Goal: Task Accomplishment & Management: Manage account settings

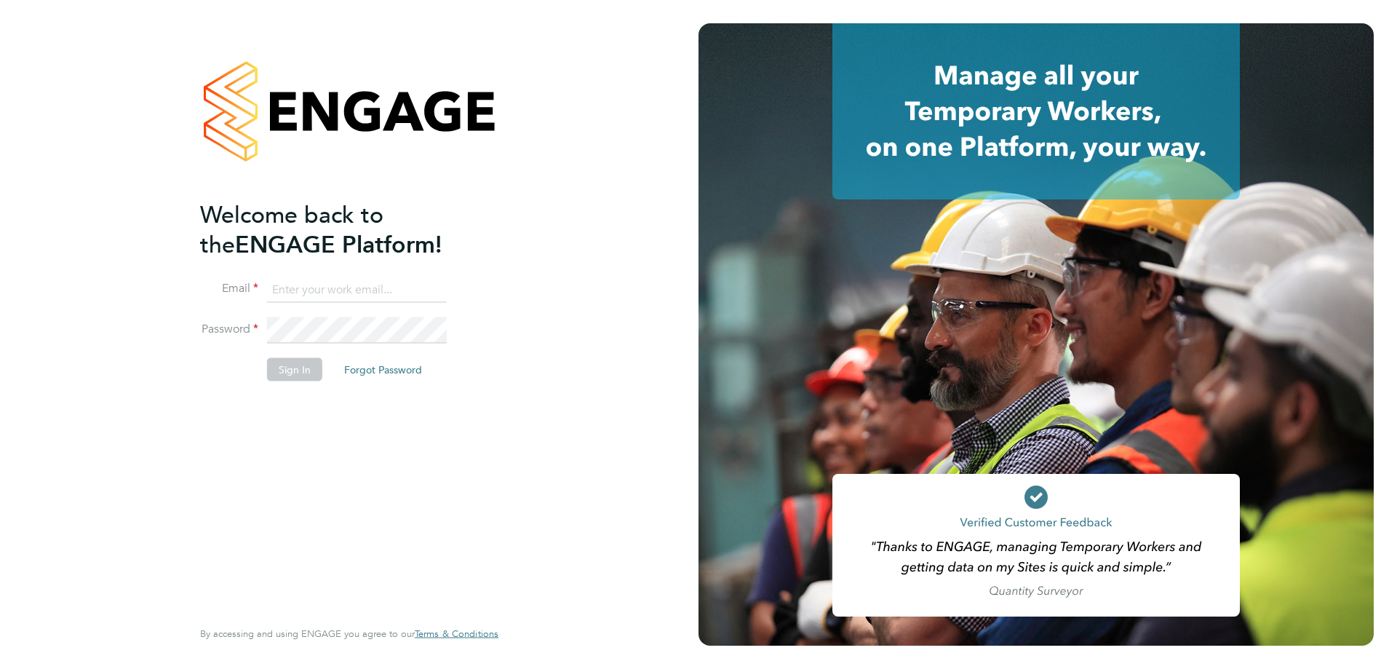
type input "d.fry@oandb.co.uk"
click at [306, 365] on button "Sign In" at bounding box center [294, 368] width 55 height 23
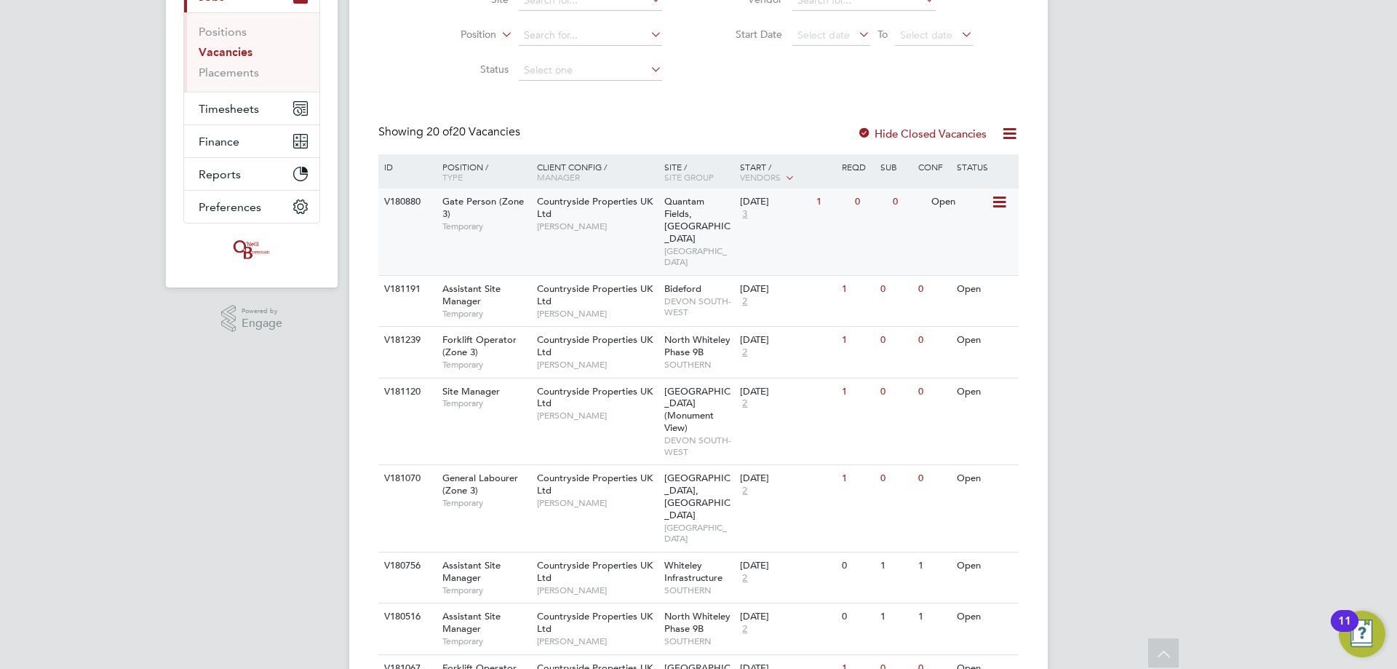
scroll to position [218, 0]
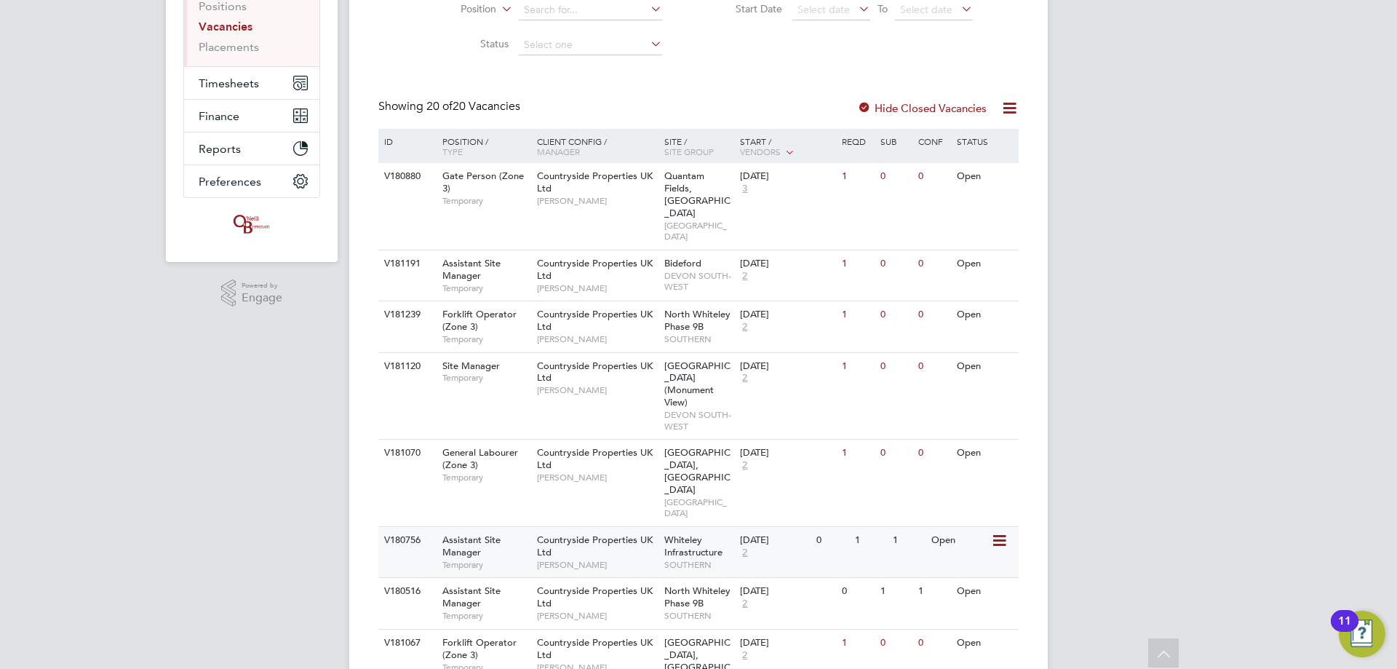
click at [789, 527] on div "22 Sep 2025 2" at bounding box center [774, 546] width 76 height 39
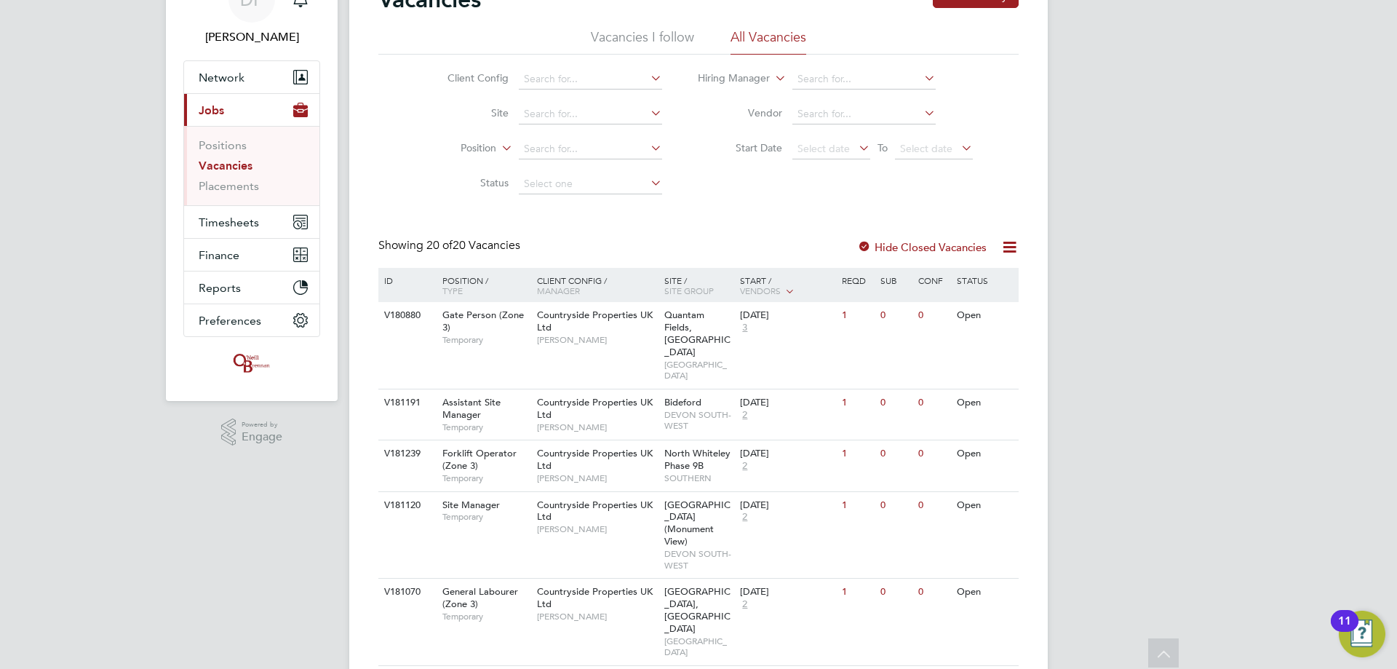
scroll to position [0, 0]
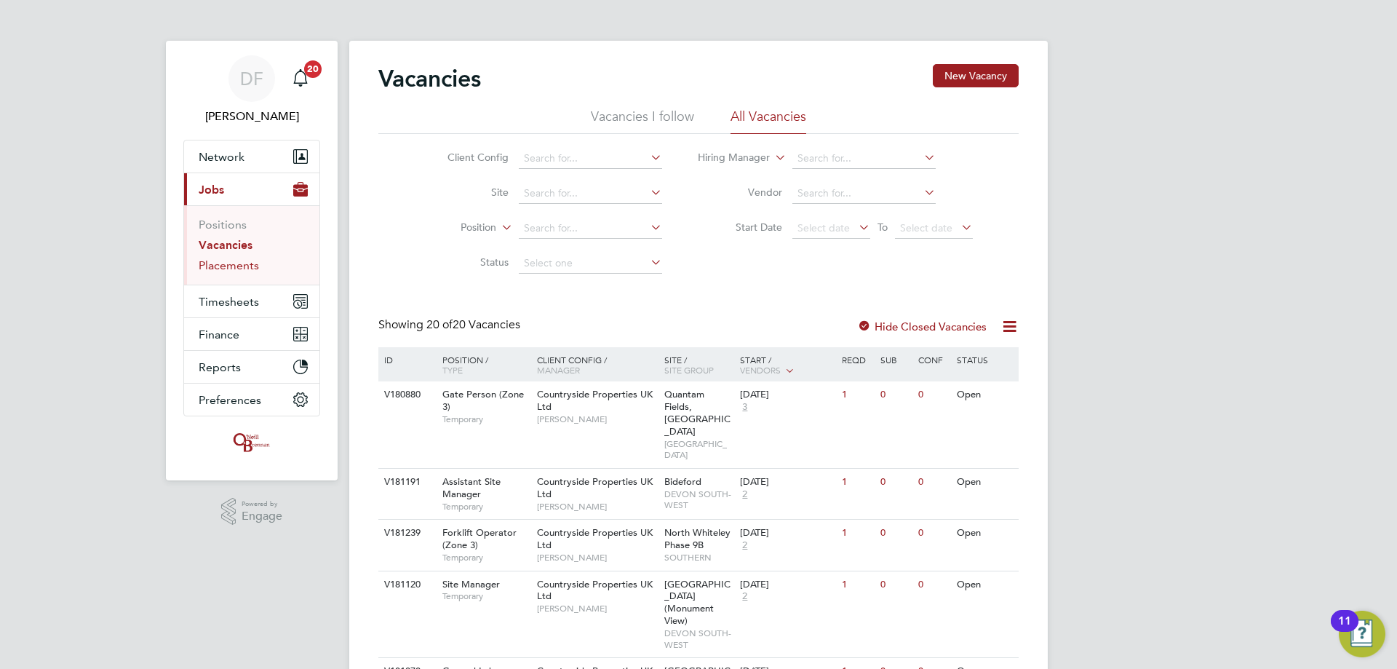
click at [222, 259] on link "Placements" at bounding box center [229, 265] width 60 height 14
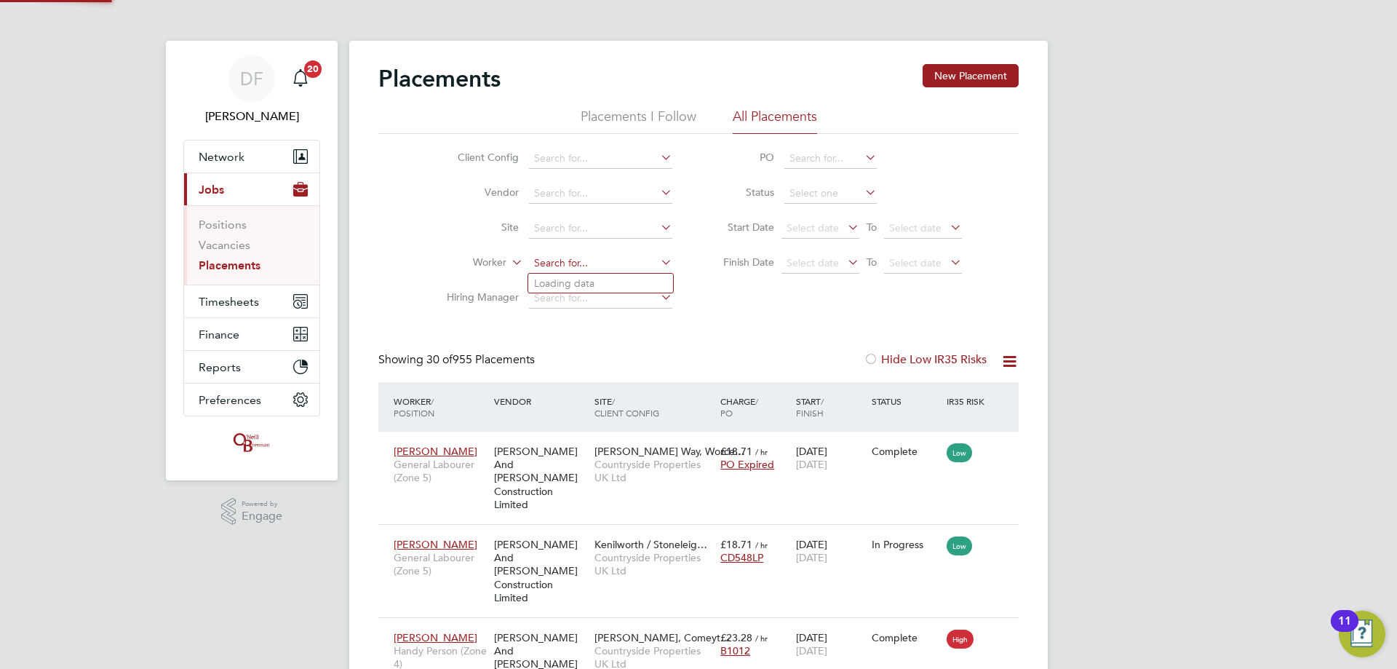
click at [556, 263] on input at bounding box center [600, 263] width 143 height 20
click at [580, 281] on li "Trev or Burton" at bounding box center [600, 284] width 145 height 20
type input "[PERSON_NAME]"
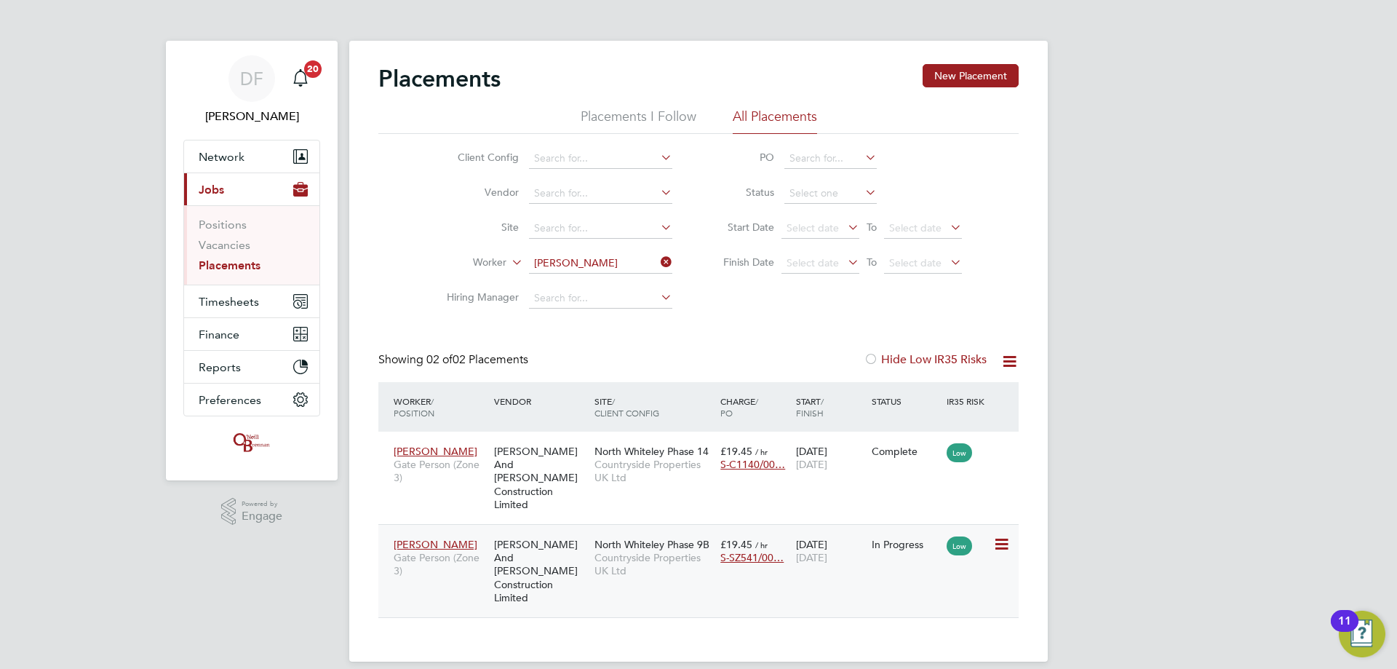
click at [613, 551] on span "Countryside Properties UK Ltd" at bounding box center [653, 564] width 119 height 26
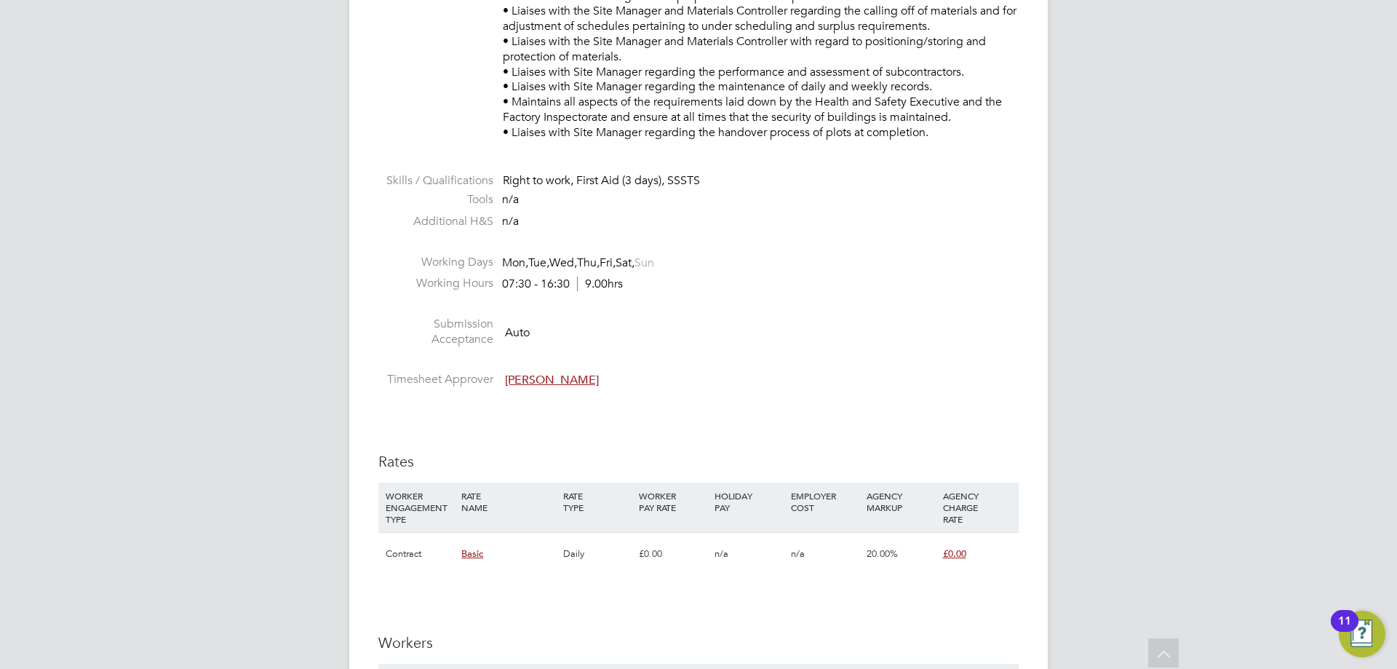
scroll to position [946, 0]
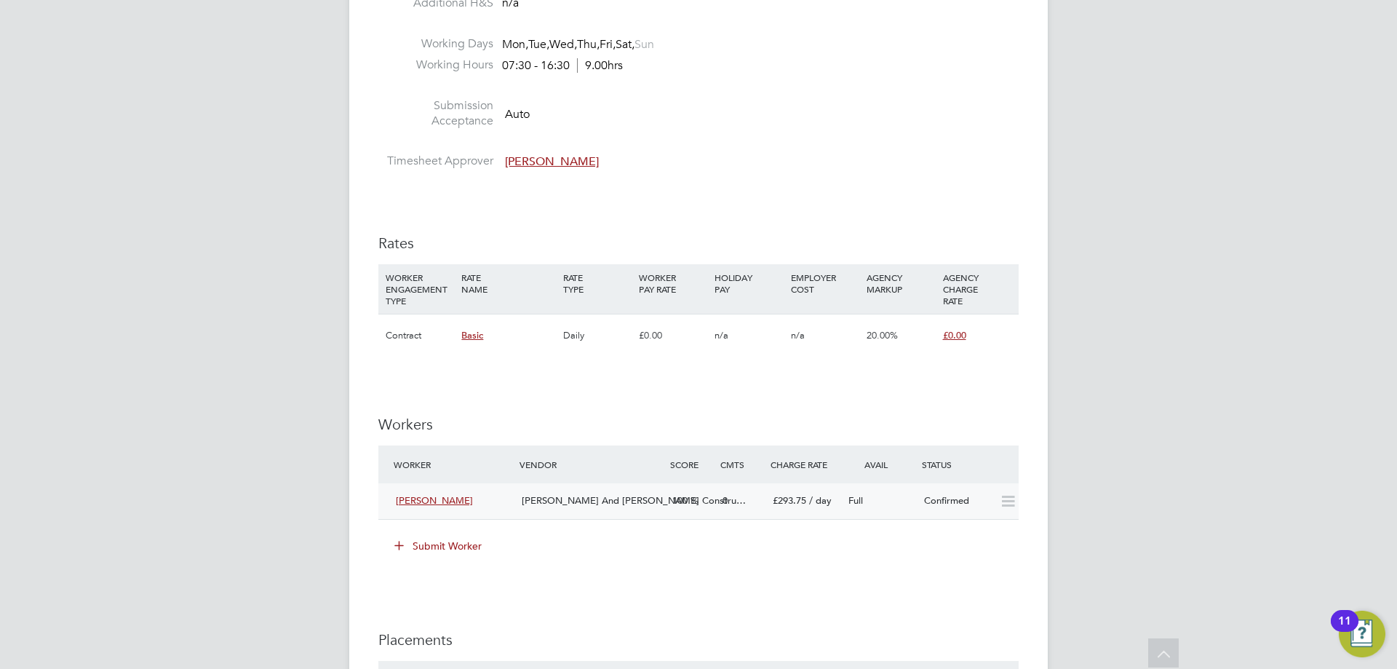
click at [531, 509] on div "O'Neill And Brennan Constru…" at bounding box center [591, 501] width 151 height 24
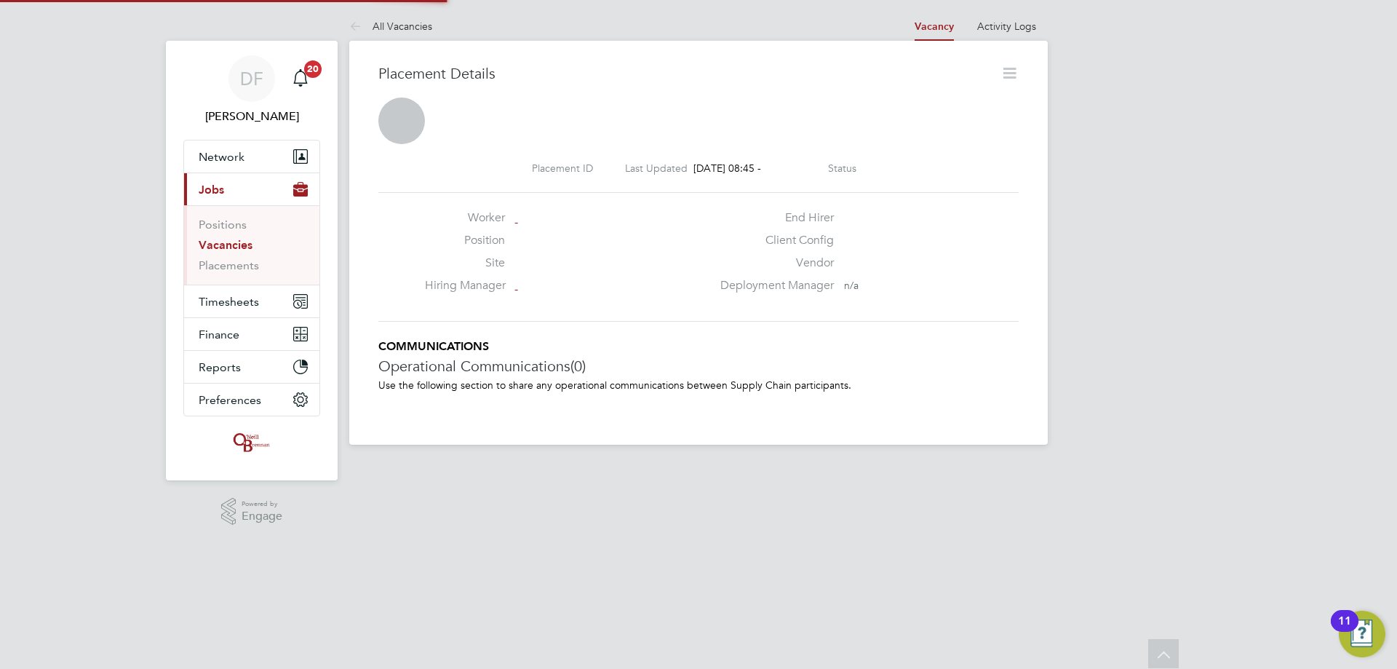
scroll to position [7, 7]
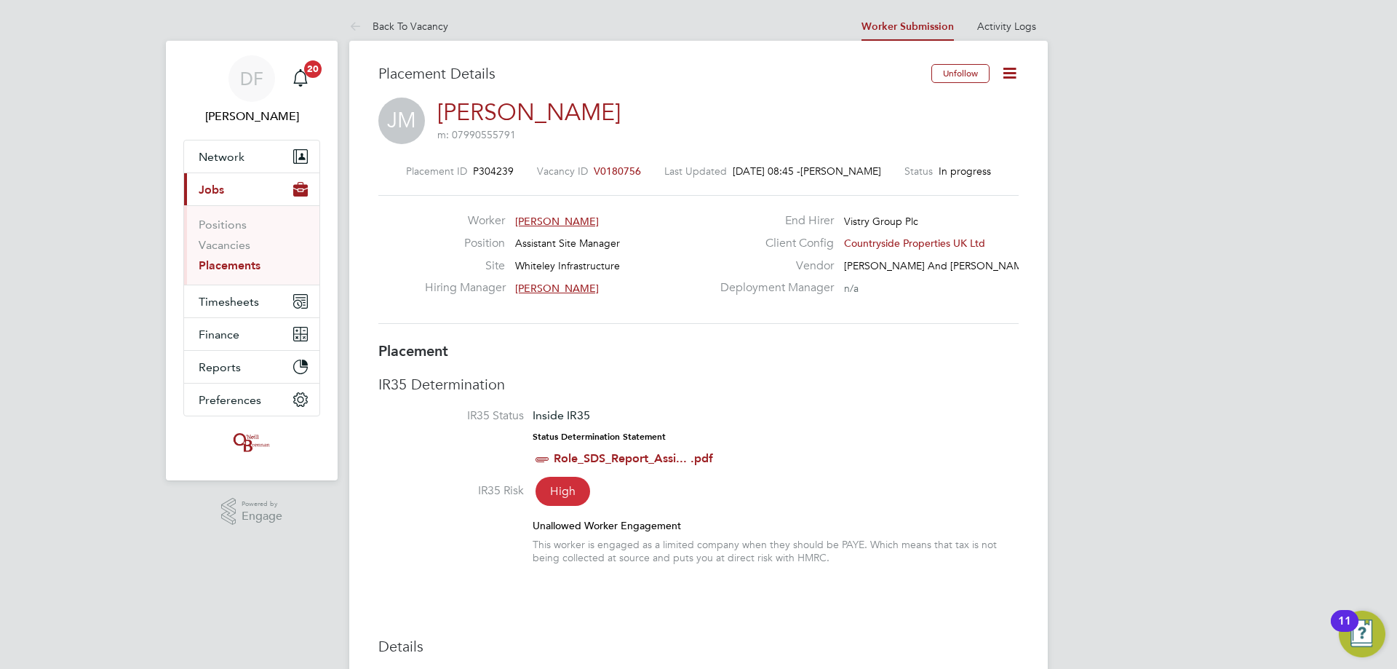
click at [1009, 73] on icon at bounding box center [1009, 73] width 18 height 18
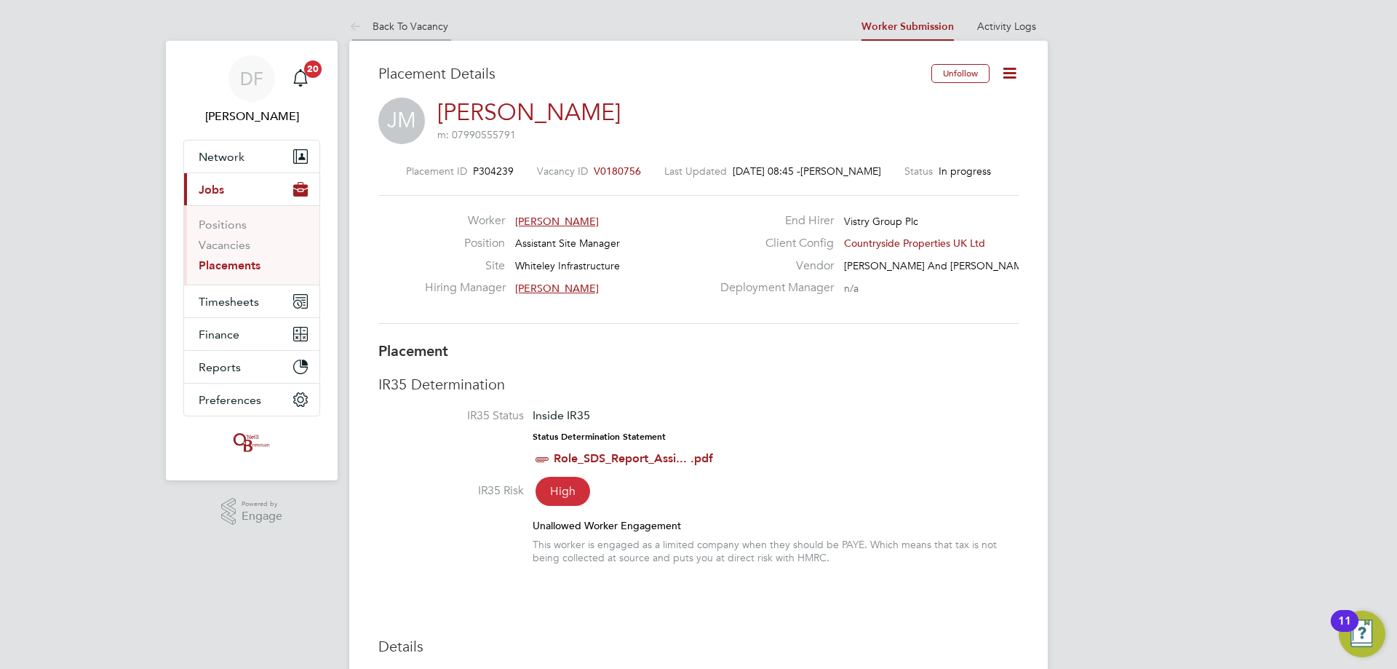
click at [407, 23] on link "Back To Vacancy" at bounding box center [398, 26] width 99 height 13
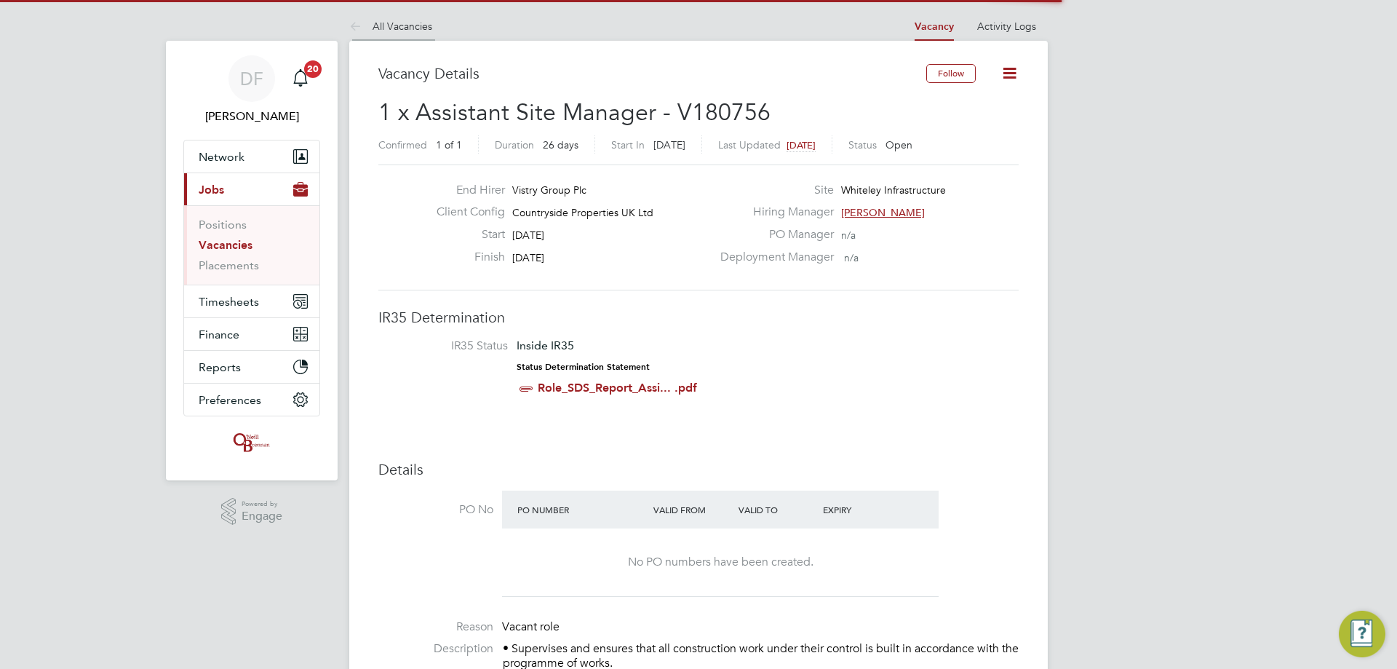
click at [394, 27] on link "All Vacancies" at bounding box center [390, 26] width 83 height 13
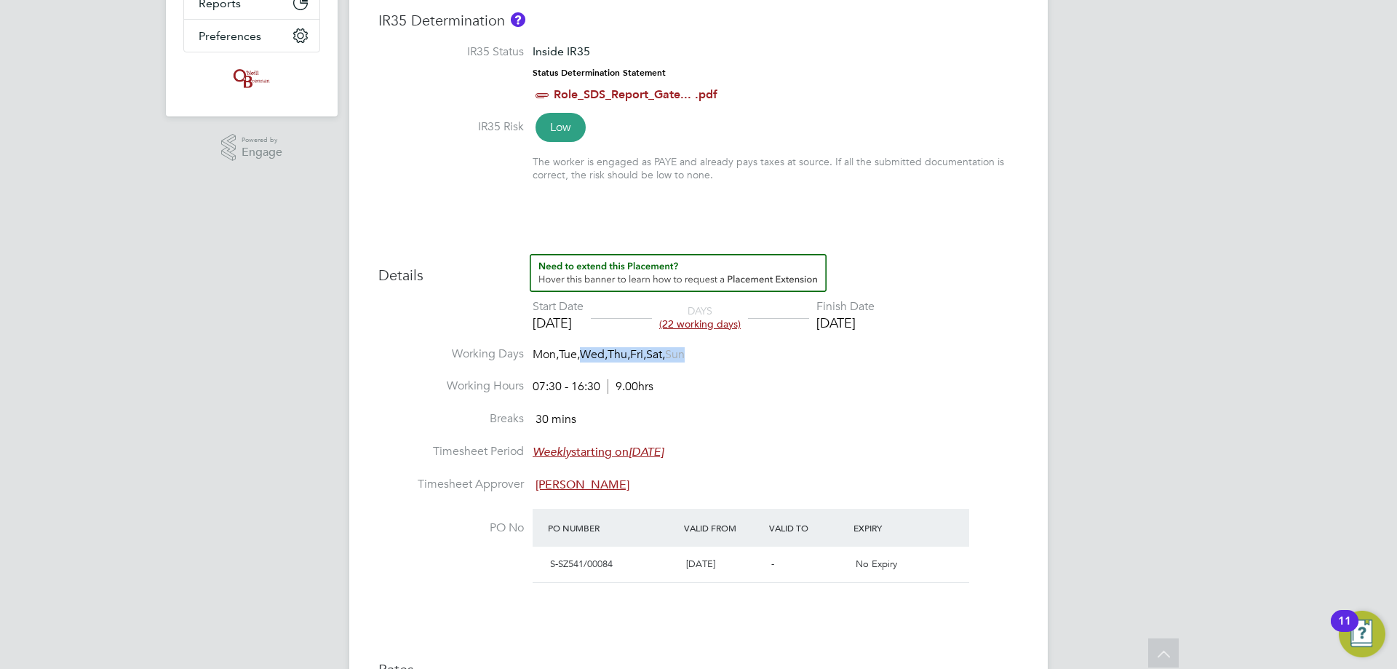
drag, startPoint x: 606, startPoint y: 362, endPoint x: 720, endPoint y: 361, distance: 113.5
click at [719, 361] on li "Working Days Mon, Tue, Wed, Thu, Fri, Sat, Sun" at bounding box center [698, 362] width 640 height 33
click at [720, 361] on li "Working Days Mon, Tue, Wed, Thu, Fri, Sat, Sun" at bounding box center [698, 362] width 640 height 33
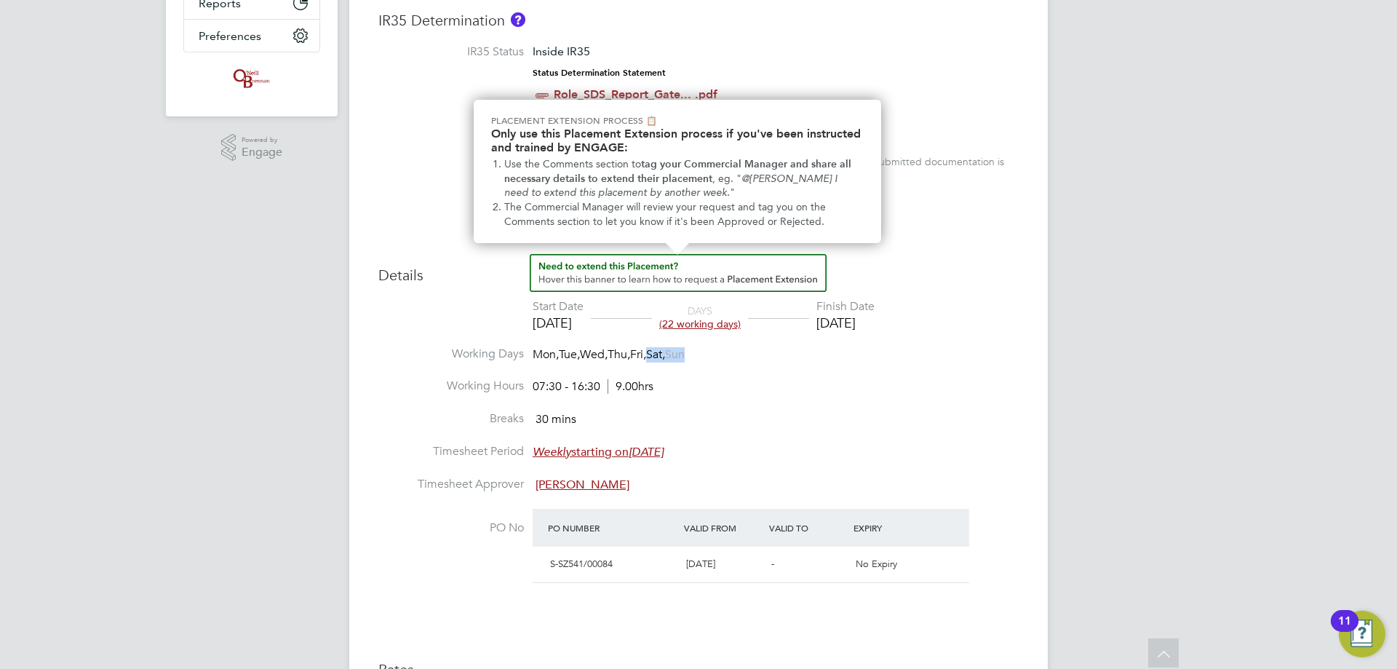
drag, startPoint x: 660, startPoint y: 359, endPoint x: 715, endPoint y: 355, distance: 55.5
click at [715, 355] on li "Working Days Mon, Tue, Wed, Thu, Fri, Sat, Sun" at bounding box center [698, 362] width 640 height 33
